Goal: Transaction & Acquisition: Download file/media

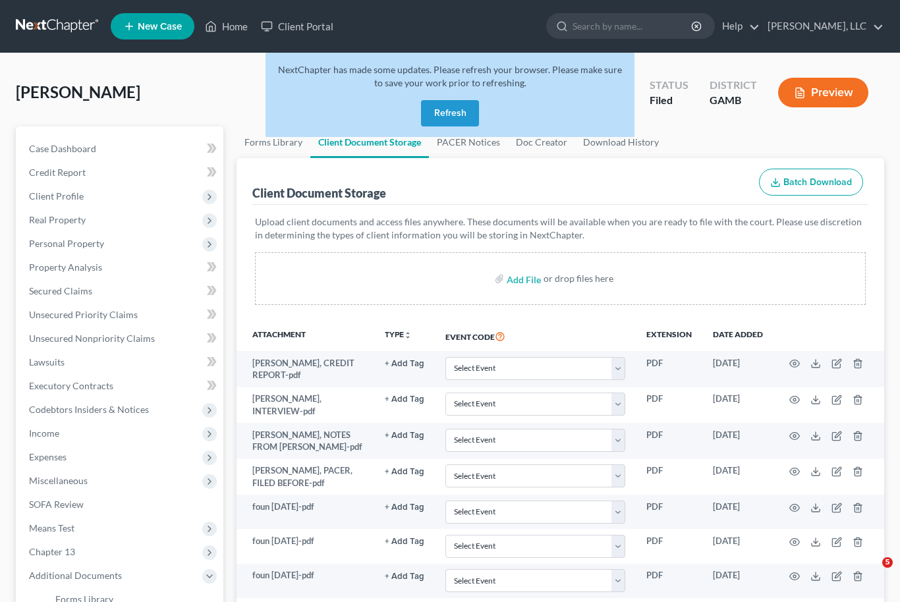
select select "12"
select select "6"
select select "22"
click at [454, 112] on button "Refresh" at bounding box center [450, 113] width 58 height 26
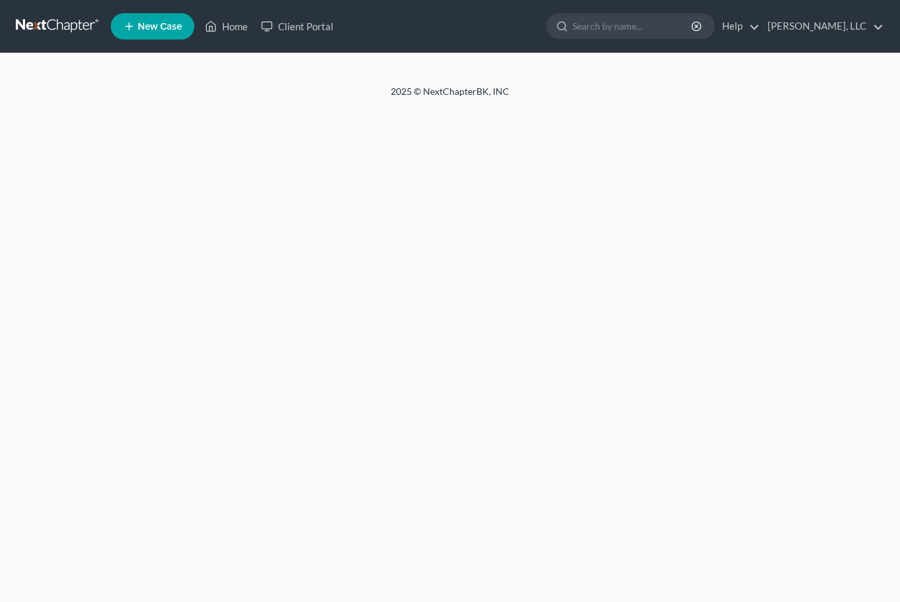
select select "12"
select select "6"
select select "22"
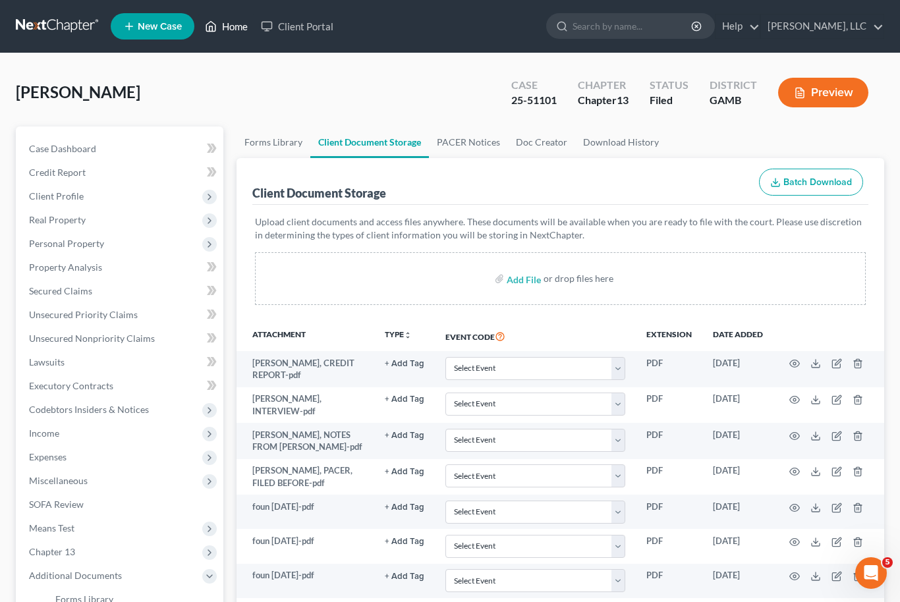
click at [224, 30] on link "Home" at bounding box center [226, 26] width 56 height 24
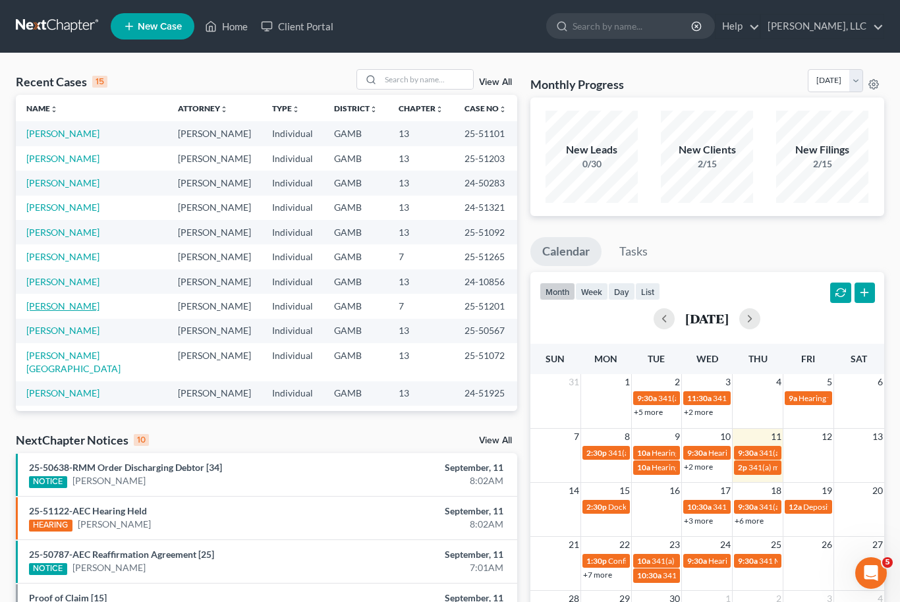
click at [46, 309] on link "Butler, April" at bounding box center [62, 305] width 73 height 11
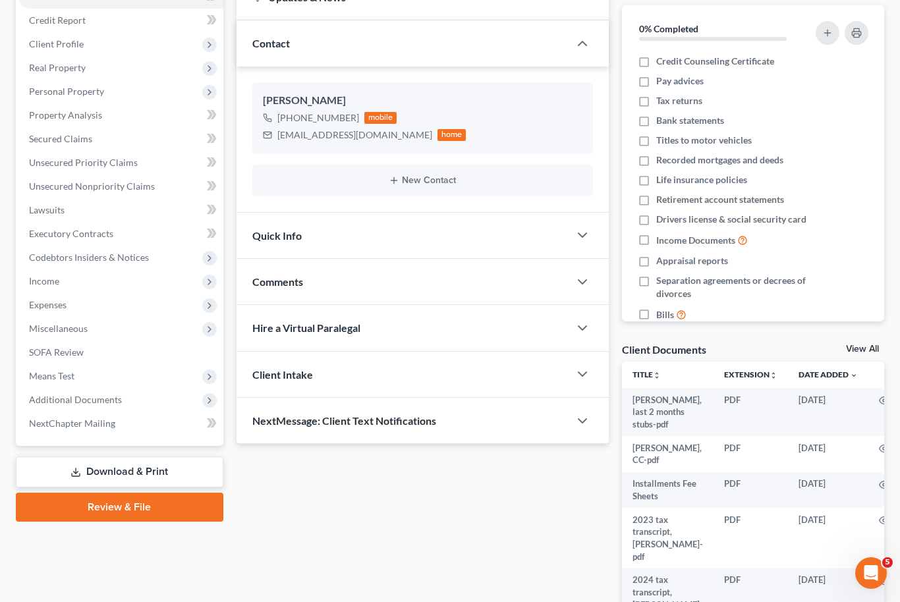
scroll to position [201, 0]
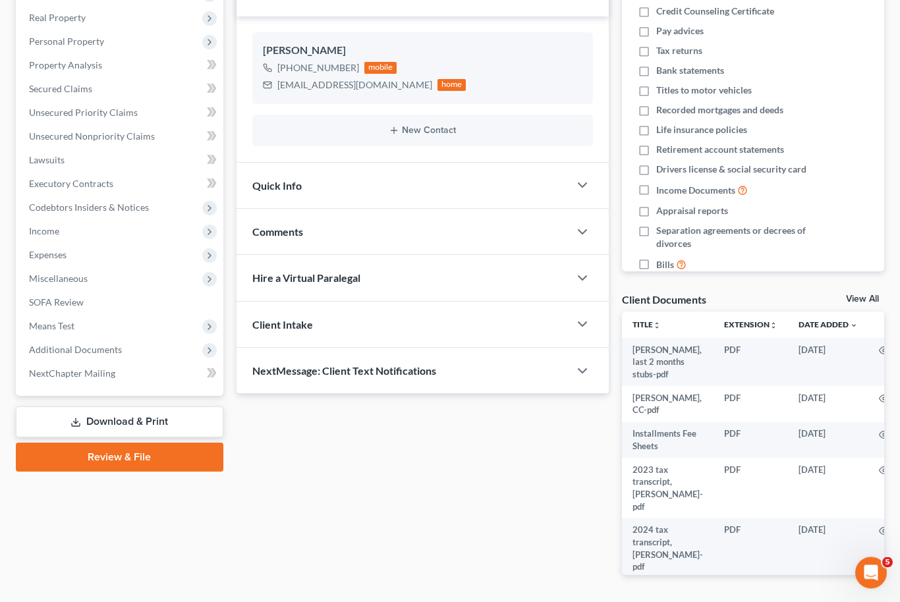
click at [859, 300] on link "View All" at bounding box center [862, 299] width 33 height 9
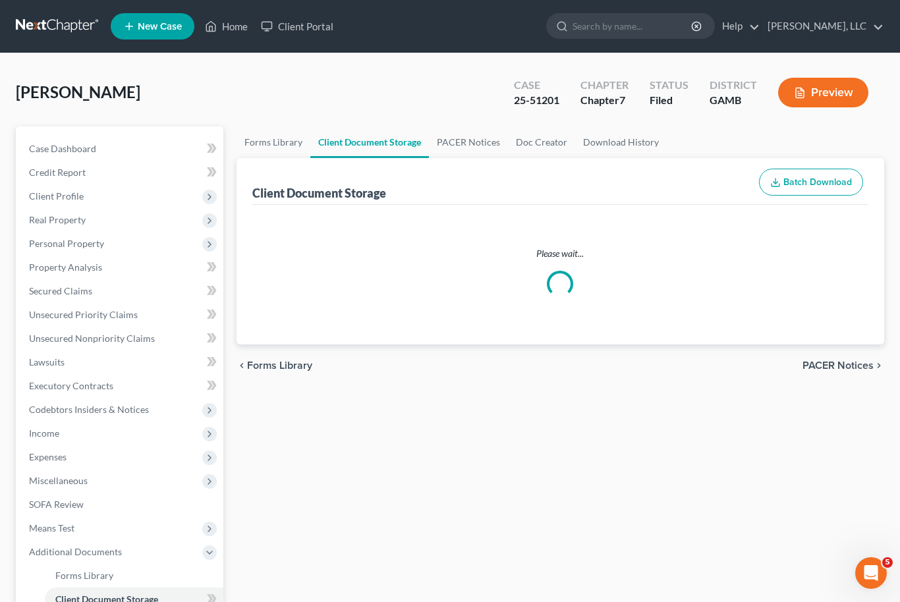
select select "26"
select select "6"
select select "22"
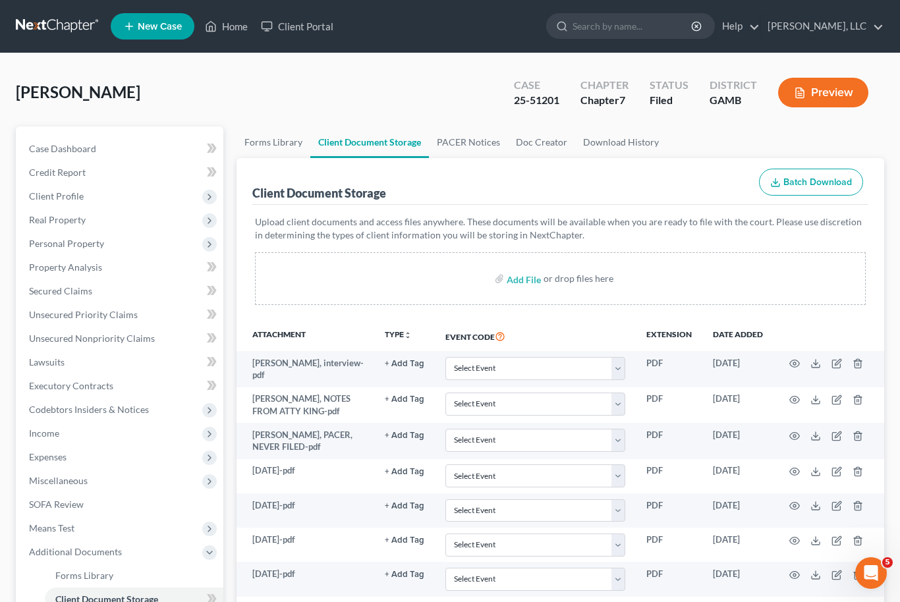
click at [296, 211] on div "Upload client documents and access files anywhere. These documents will be avai…" at bounding box center [560, 263] width 616 height 116
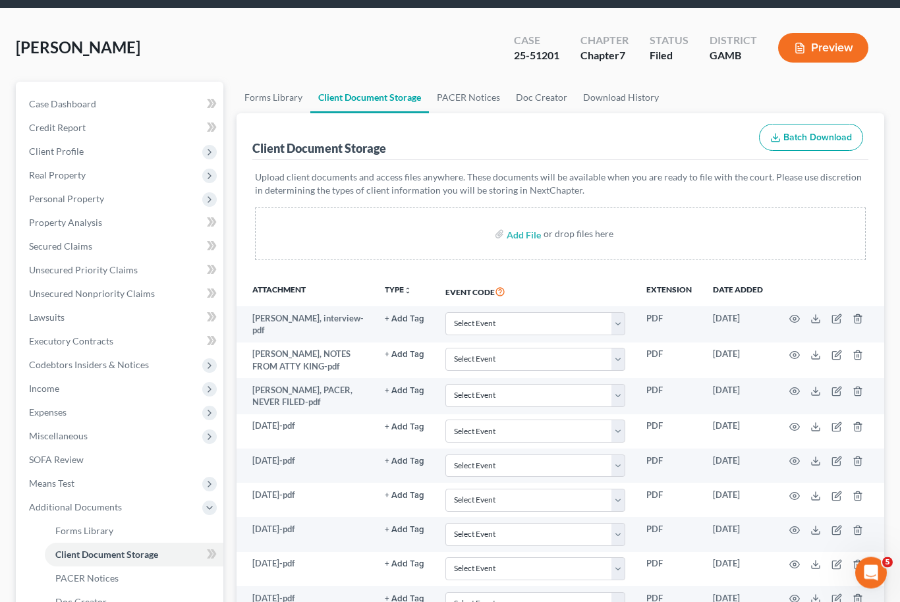
scroll to position [47, 0]
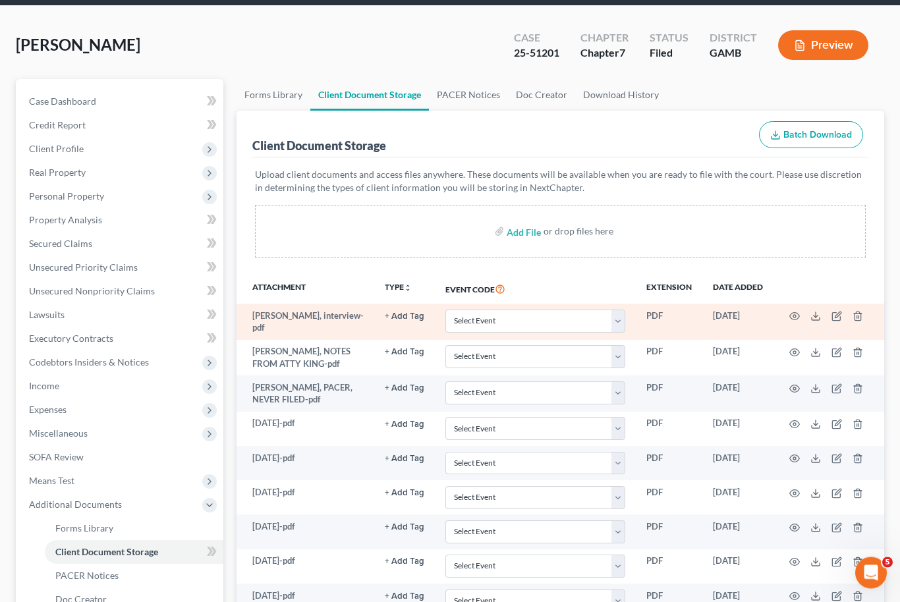
click at [821, 311] on td at bounding box center [828, 322] width 111 height 36
click at [813, 318] on icon at bounding box center [815, 316] width 11 height 11
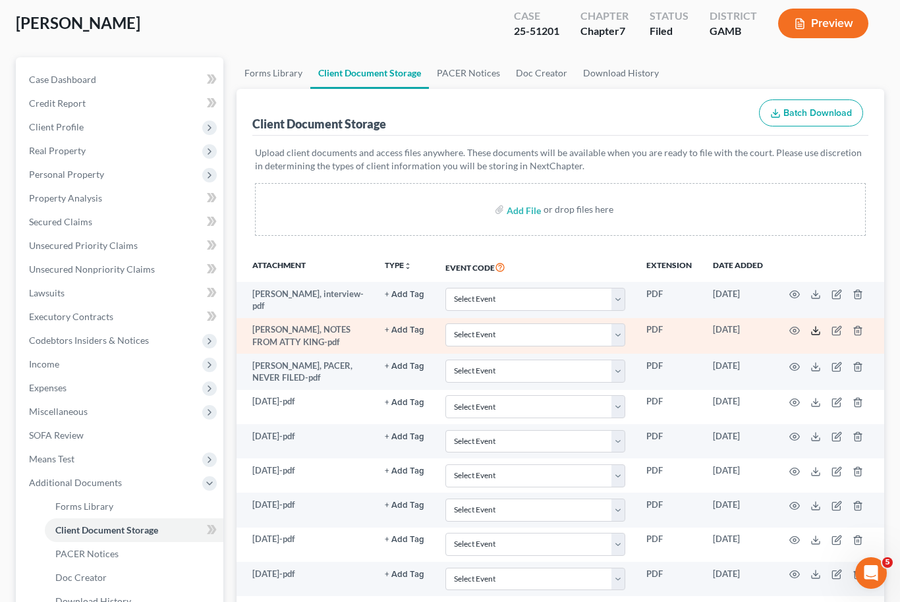
click at [818, 326] on icon at bounding box center [815, 330] width 11 height 11
